Goal: Transaction & Acquisition: Purchase product/service

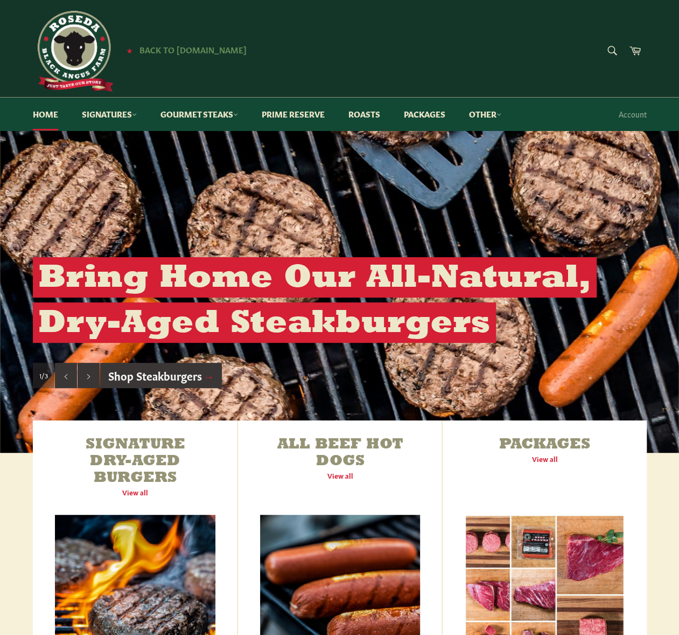
click at [173, 51] on span "Back to [DOMAIN_NAME]" at bounding box center [193, 49] width 107 height 11
click at [137, 114] on icon at bounding box center [134, 114] width 5 height 5
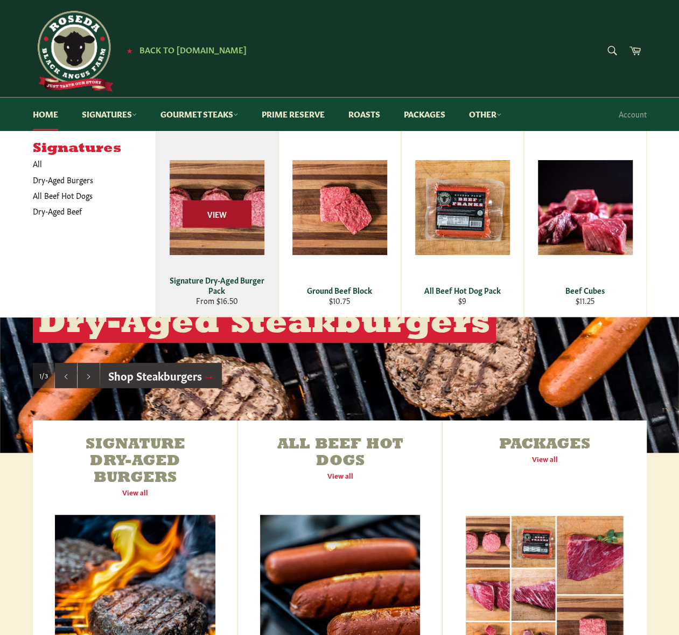
click at [213, 213] on span "View" at bounding box center [217, 213] width 69 height 27
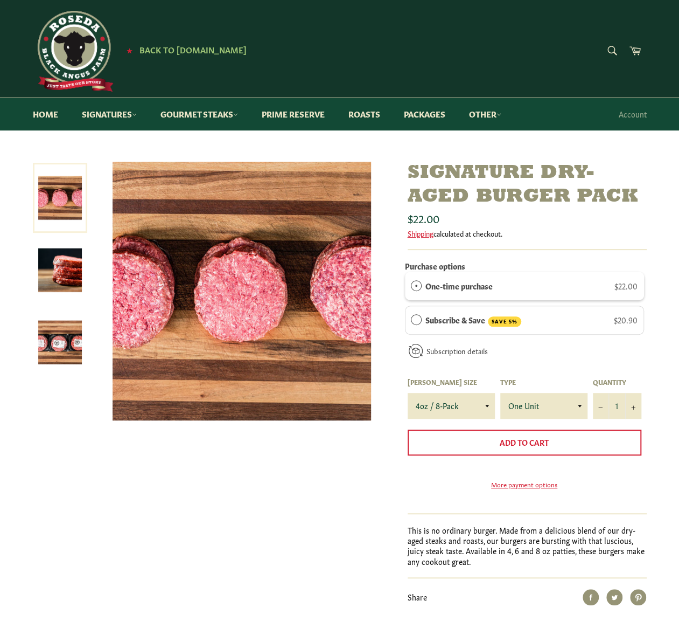
click at [71, 274] on img at bounding box center [60, 270] width 44 height 44
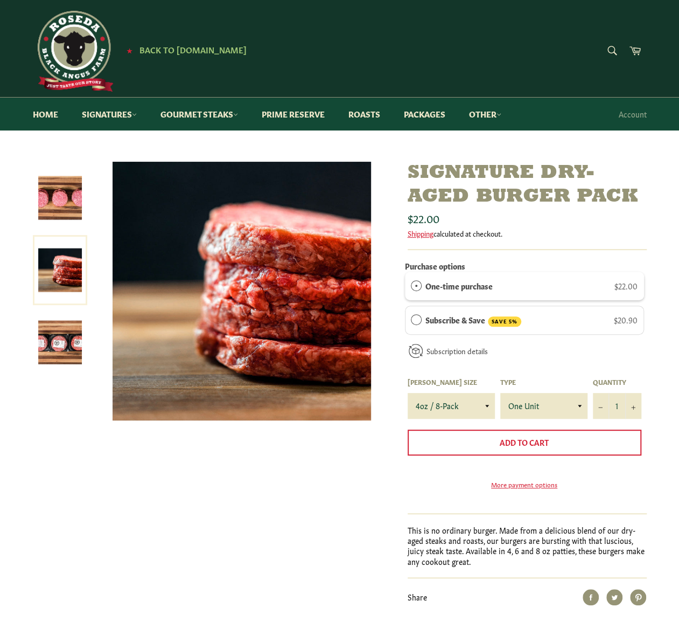
click at [58, 316] on link at bounding box center [60, 342] width 54 height 70
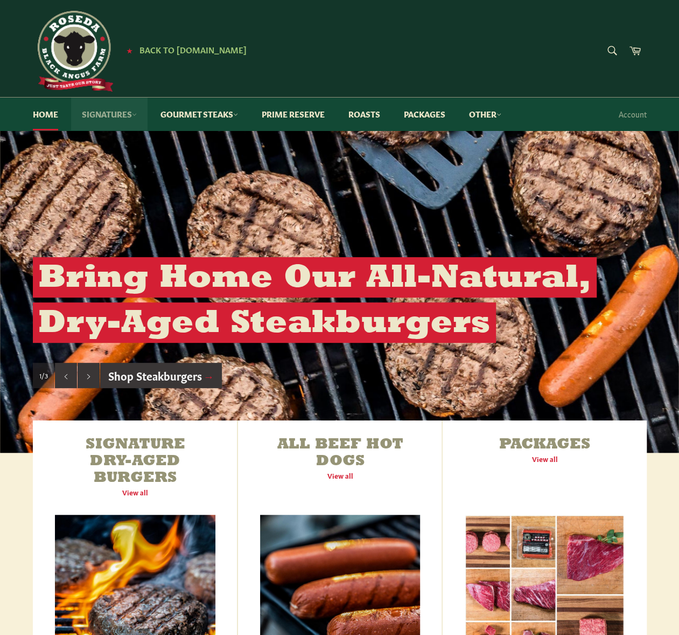
click at [130, 111] on link "Signatures" at bounding box center [109, 113] width 76 height 33
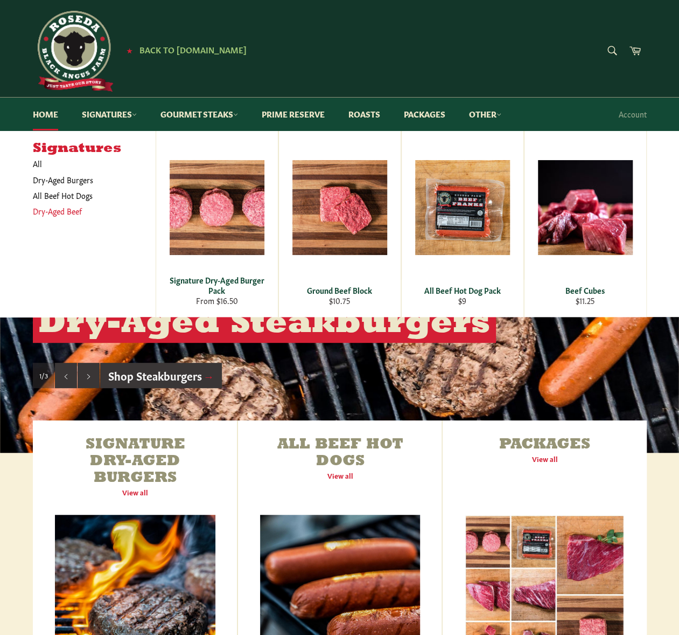
click at [69, 211] on link "Dry-Aged Beef" at bounding box center [85, 211] width 117 height 16
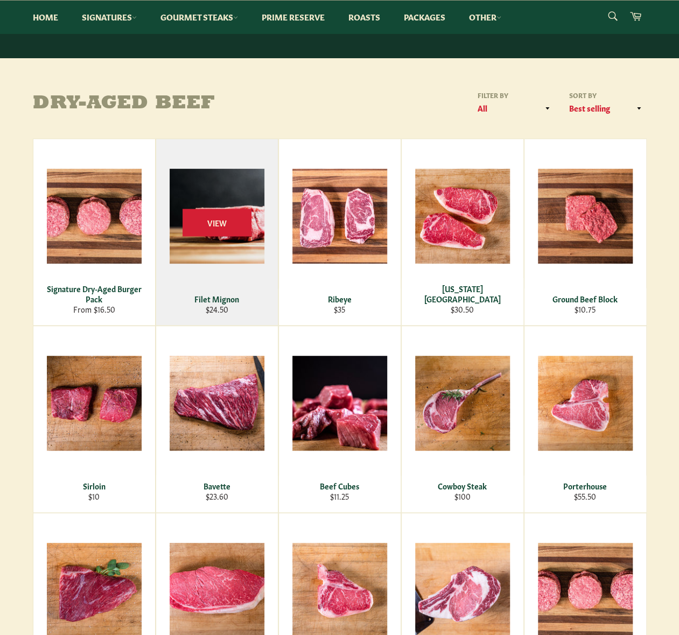
scroll to position [215, 0]
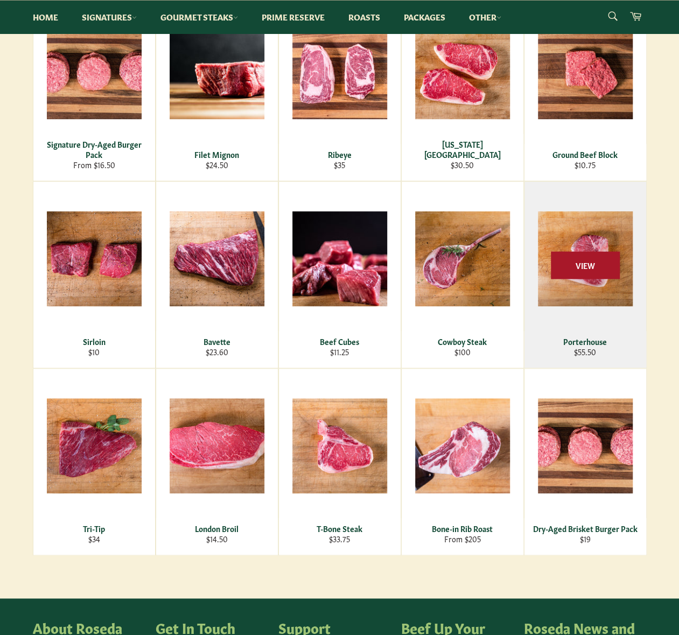
click at [568, 259] on span "View" at bounding box center [585, 264] width 69 height 27
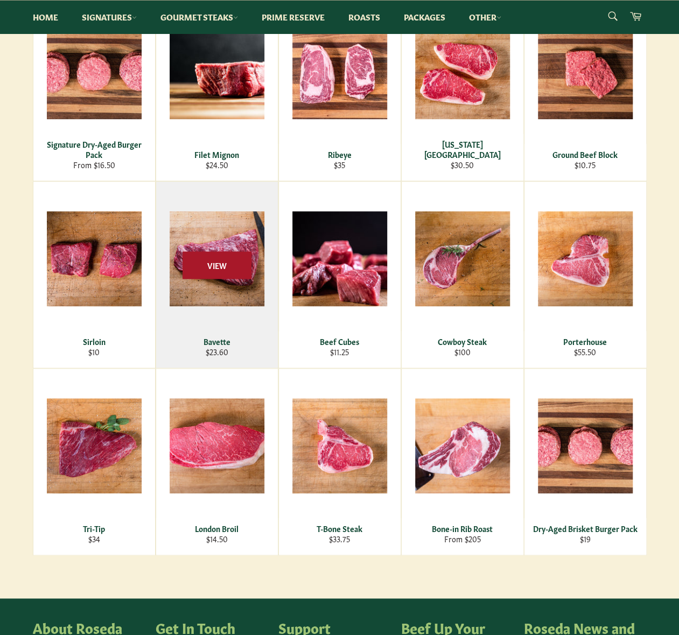
click at [250, 266] on span "View" at bounding box center [217, 264] width 69 height 27
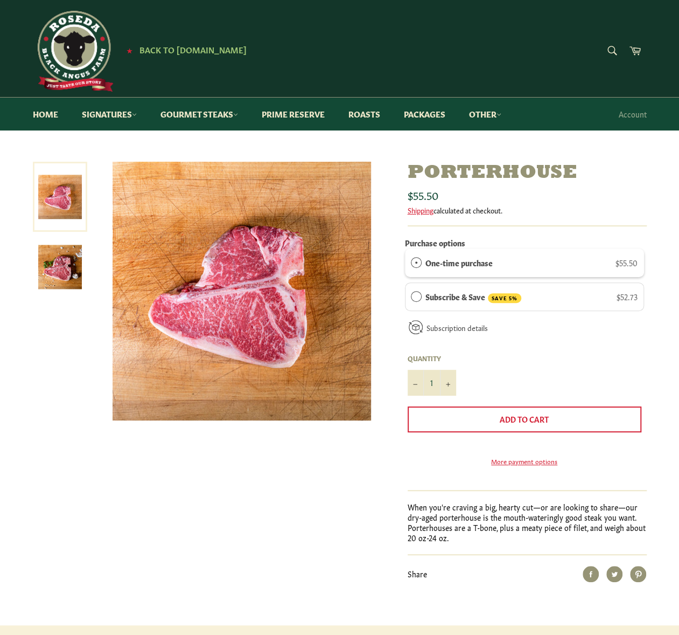
click at [74, 274] on img at bounding box center [60, 267] width 44 height 44
